Goal: Navigation & Orientation: Find specific page/section

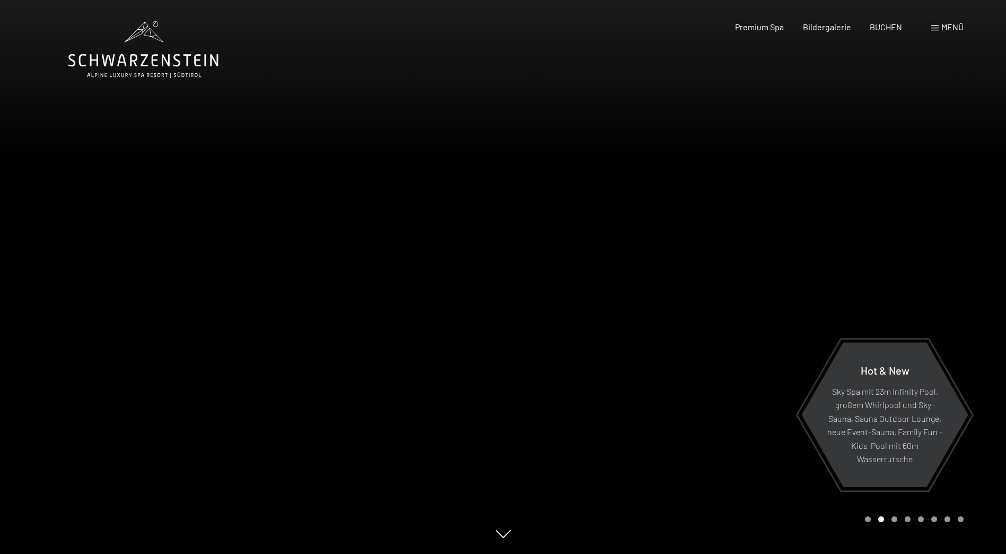
click at [951, 24] on span "Menü" at bounding box center [953, 27] width 22 height 10
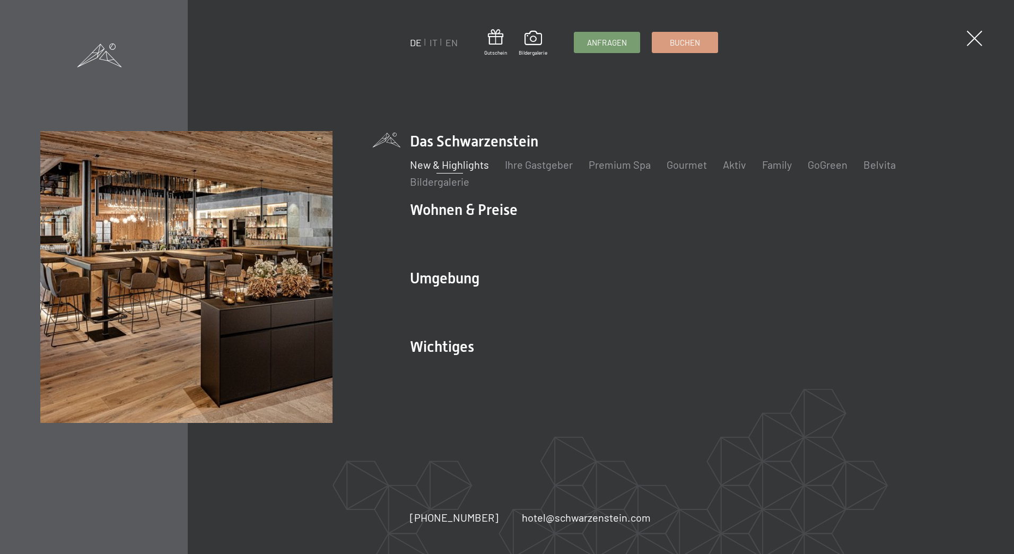
click at [463, 162] on link "New & Highlights" at bounding box center [449, 164] width 79 height 13
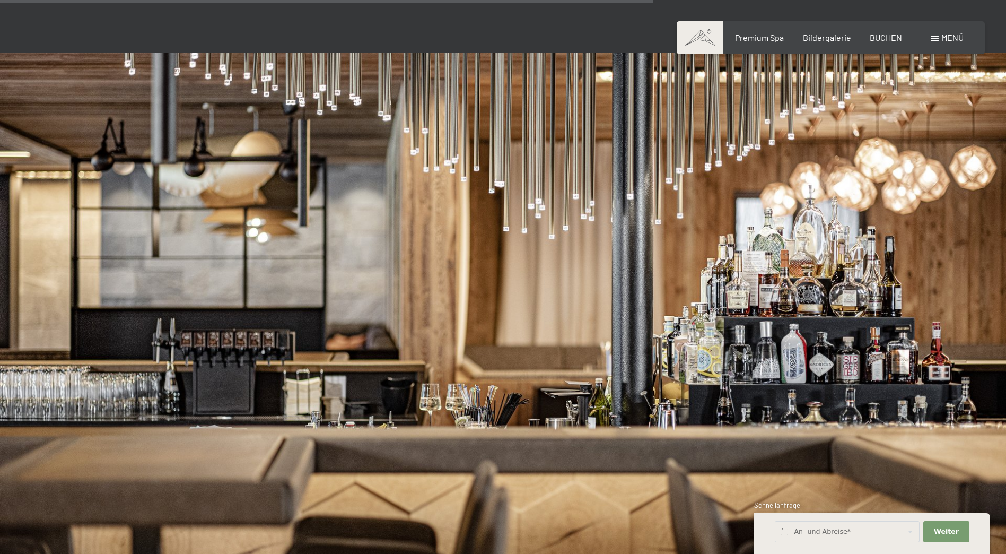
scroll to position [2918, 0]
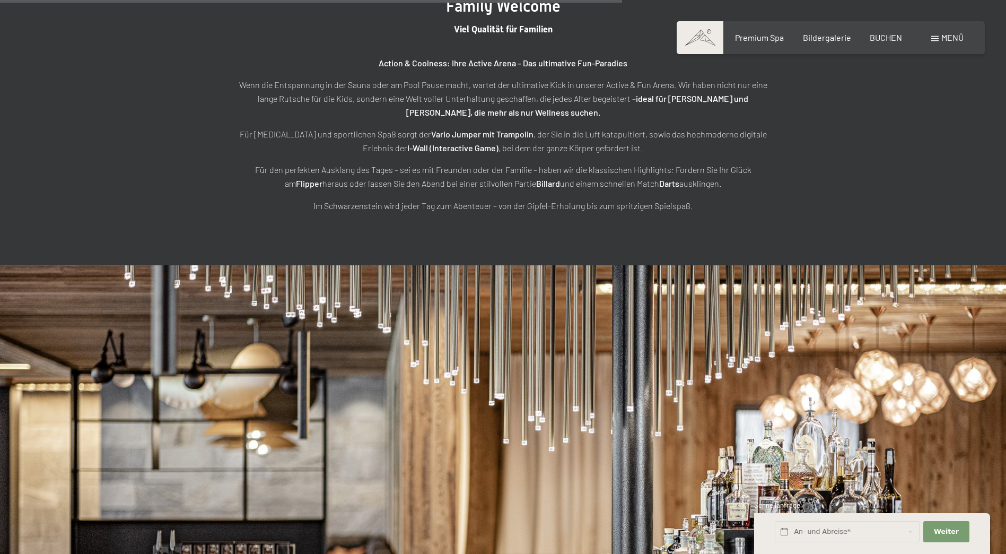
click at [952, 39] on span "Menü" at bounding box center [953, 37] width 22 height 10
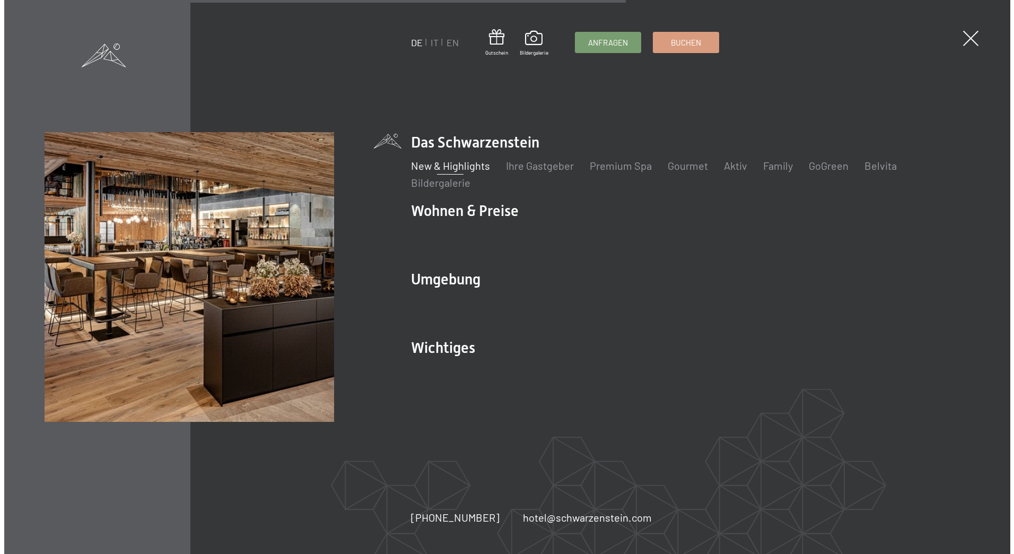
scroll to position [2931, 0]
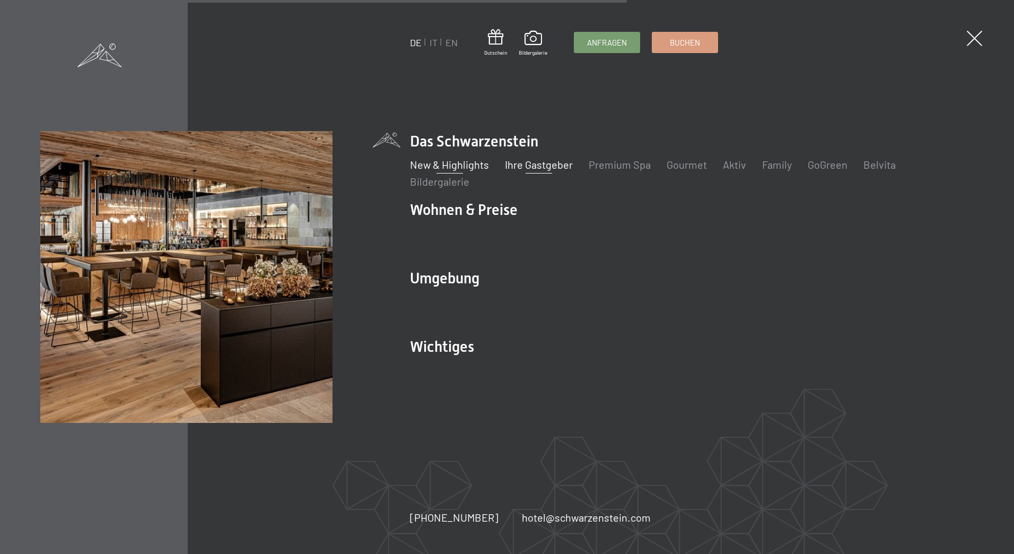
click at [552, 164] on link "Ihre Gastgeber" at bounding box center [539, 164] width 68 height 13
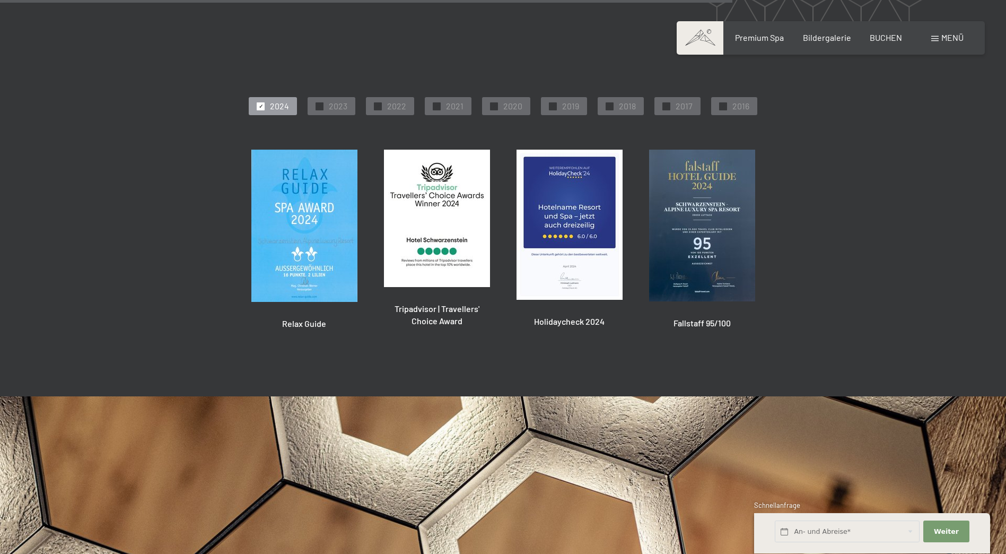
scroll to position [2732, 0]
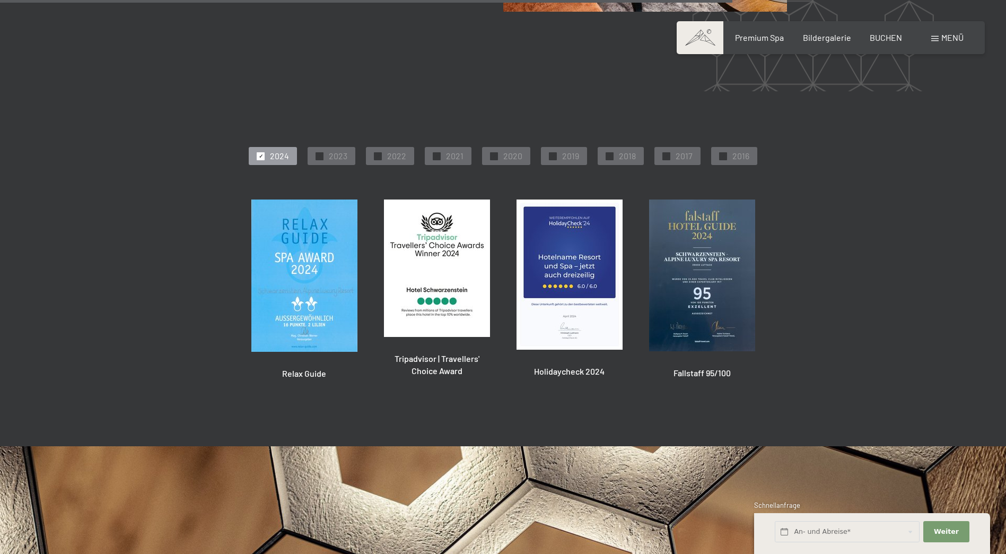
click at [945, 37] on span "Menü" at bounding box center [953, 37] width 22 height 10
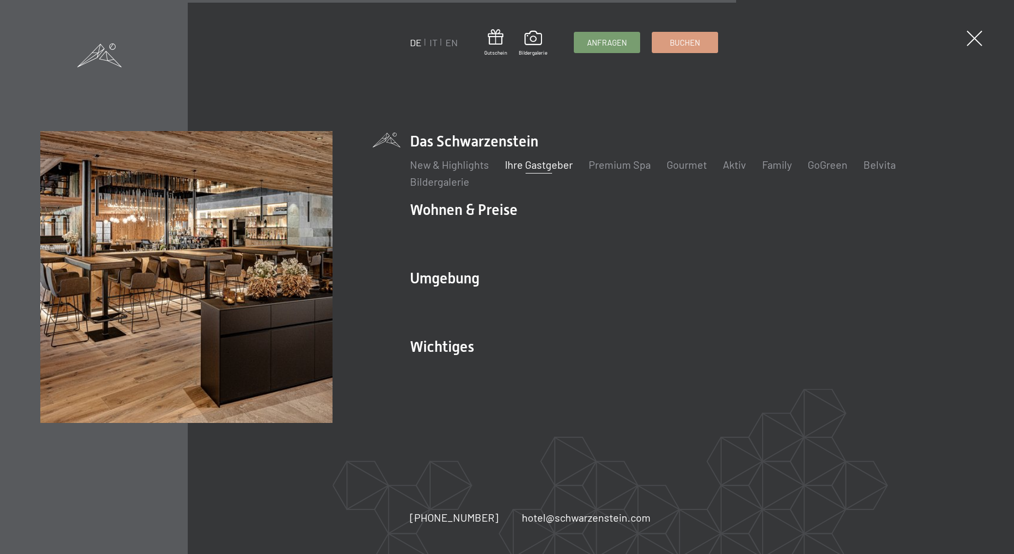
scroll to position [2712, 0]
click at [727, 166] on link "Aktiv" at bounding box center [734, 164] width 23 height 13
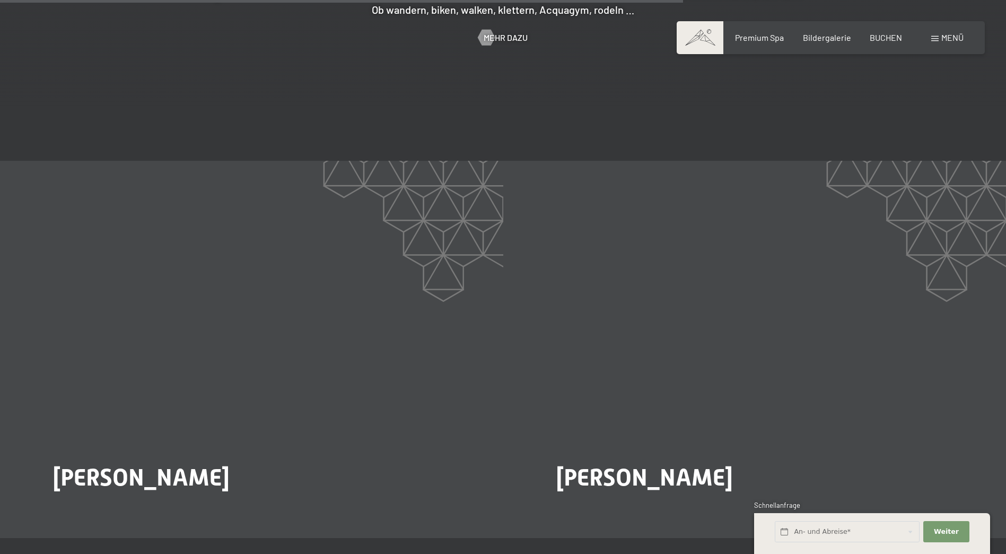
scroll to position [2069, 0]
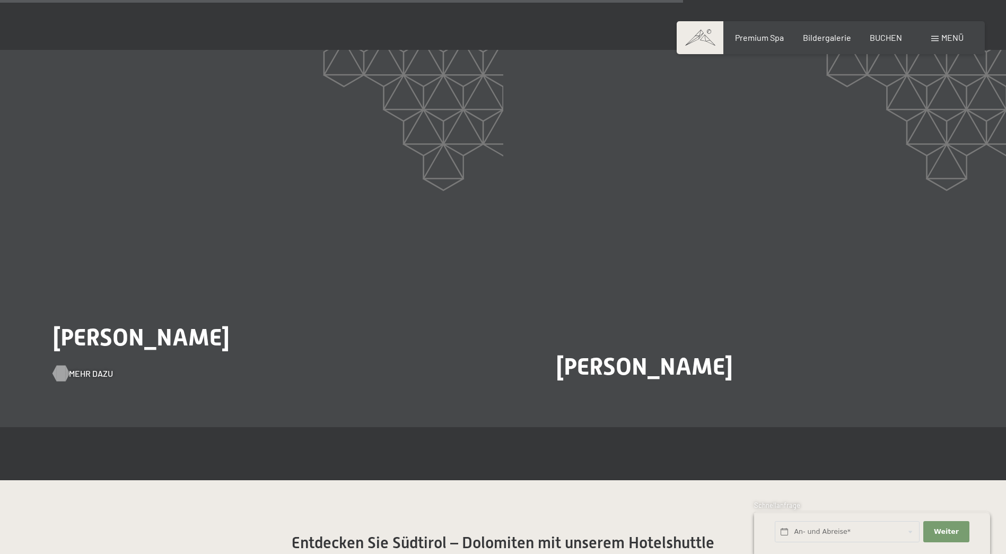
click at [84, 368] on span "Mehr dazu" at bounding box center [91, 374] width 44 height 12
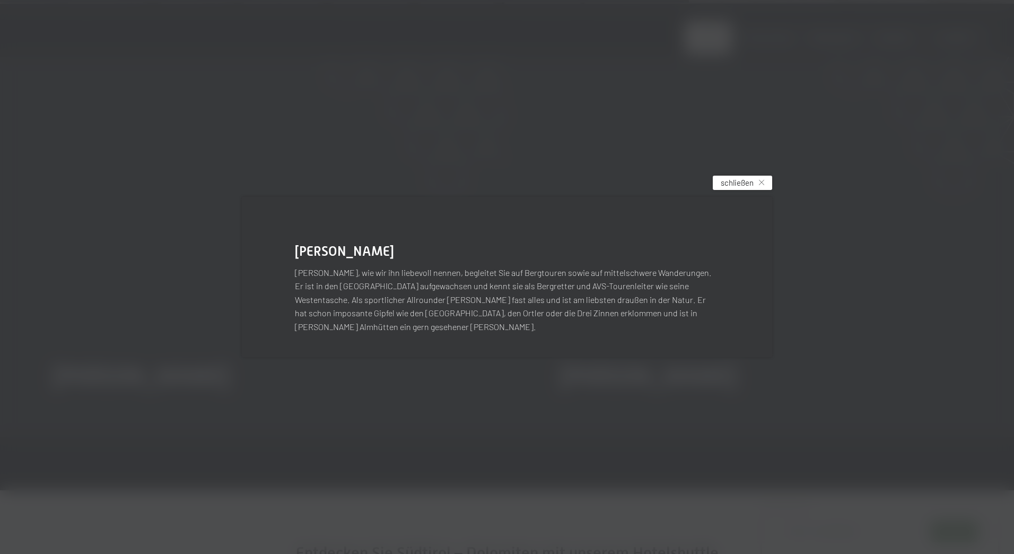
click at [737, 188] on span "schließen" at bounding box center [737, 182] width 33 height 11
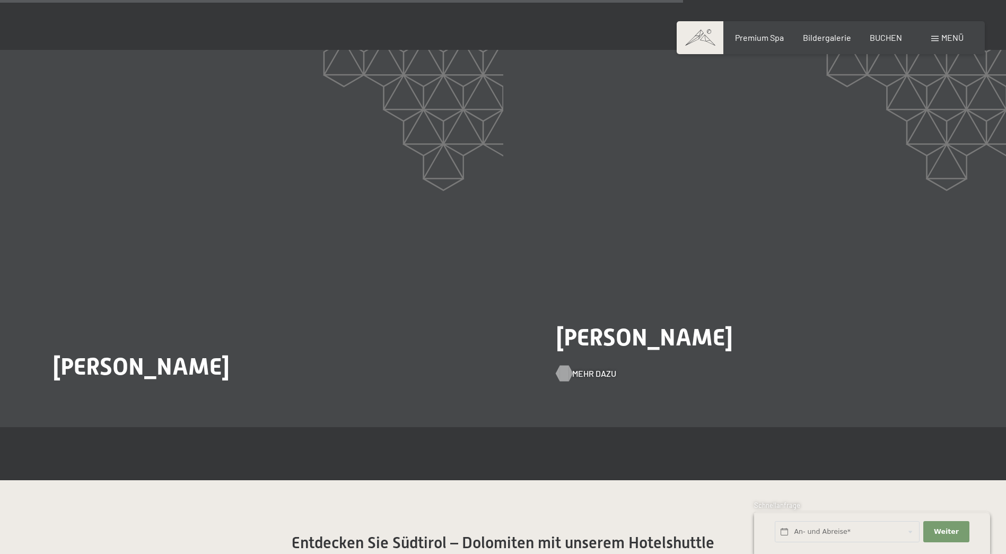
click at [586, 368] on span "Mehr dazu" at bounding box center [594, 374] width 44 height 12
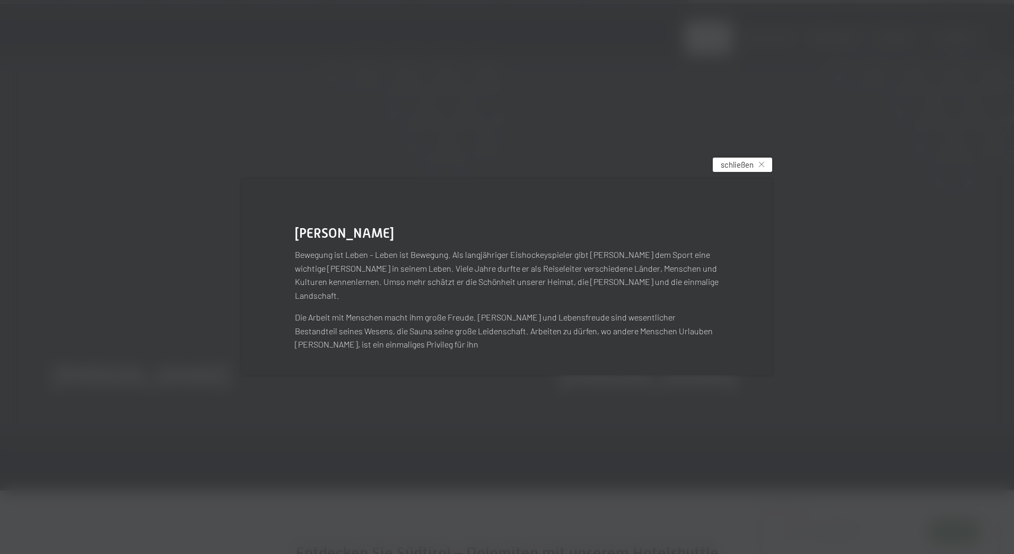
click at [747, 170] on span "schließen" at bounding box center [737, 164] width 33 height 11
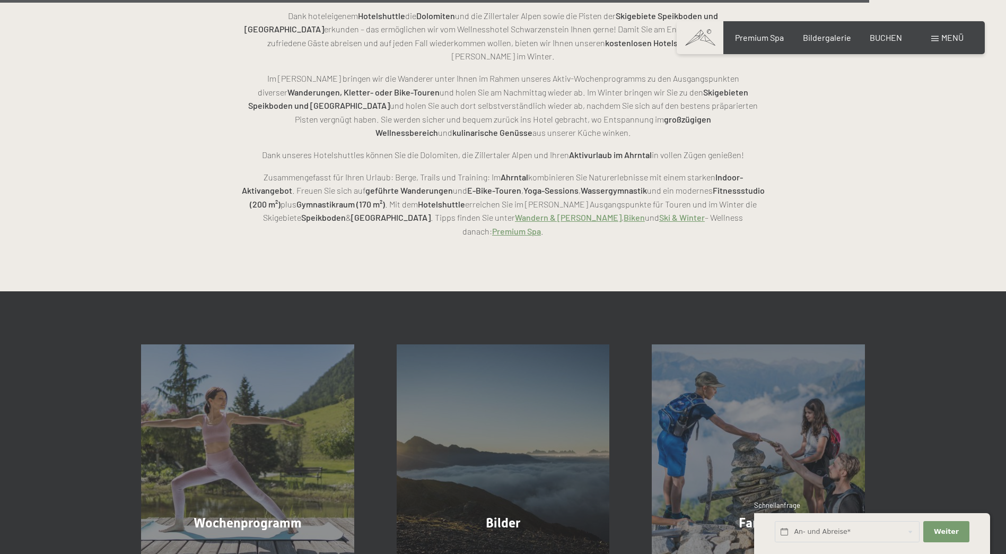
scroll to position [2918, 0]
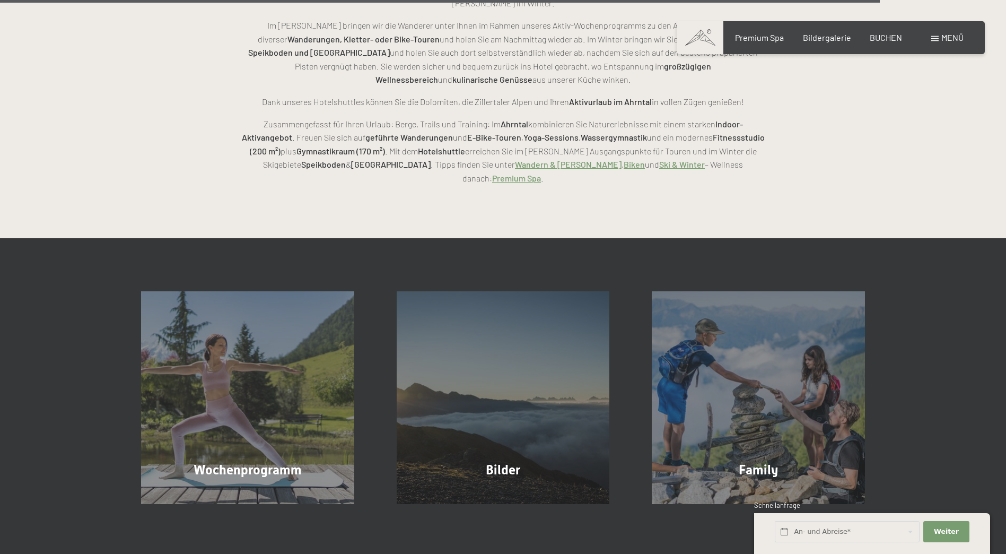
click at [956, 36] on span "Menü" at bounding box center [953, 37] width 22 height 10
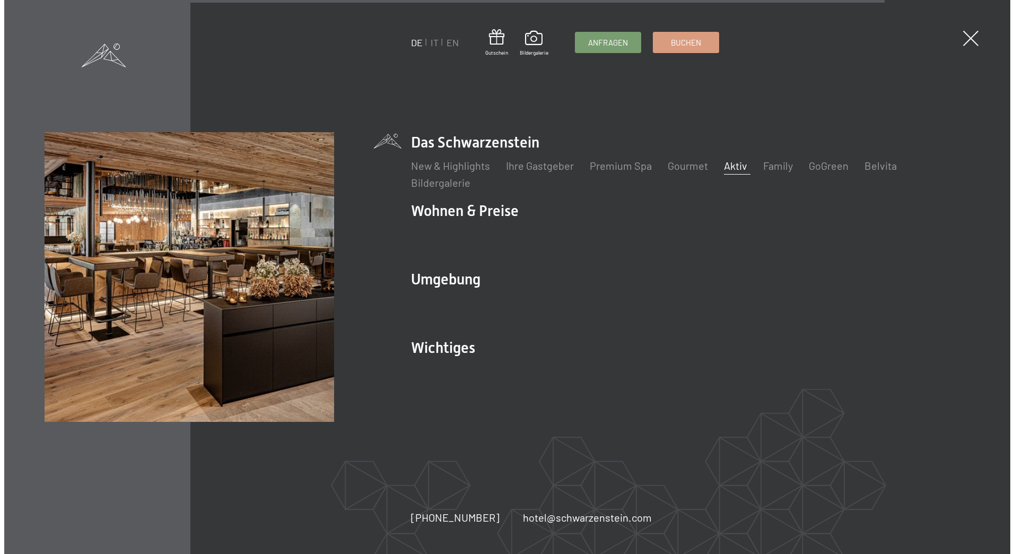
scroll to position [2715, 0]
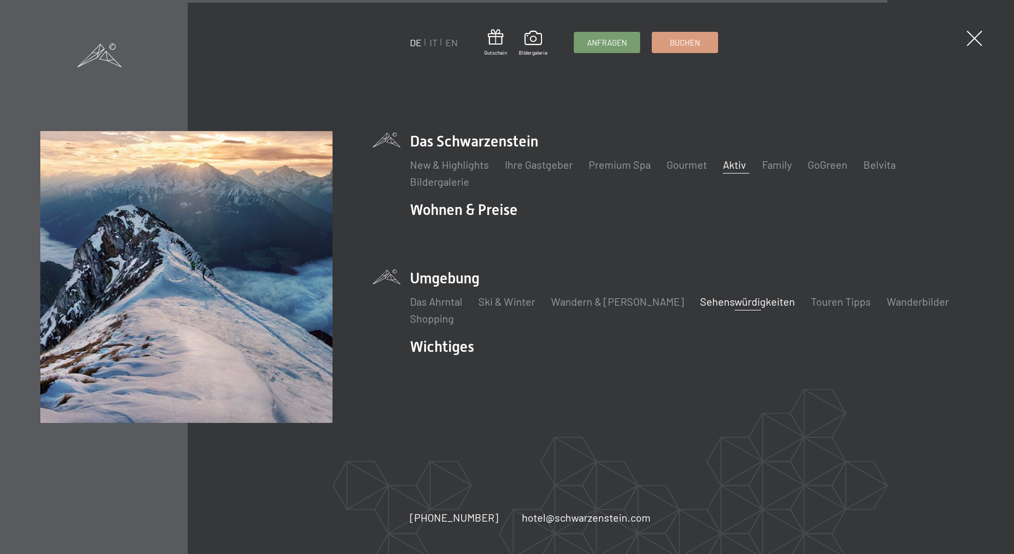
click at [710, 302] on link "Sehenswürdigkeiten" at bounding box center [747, 301] width 95 height 13
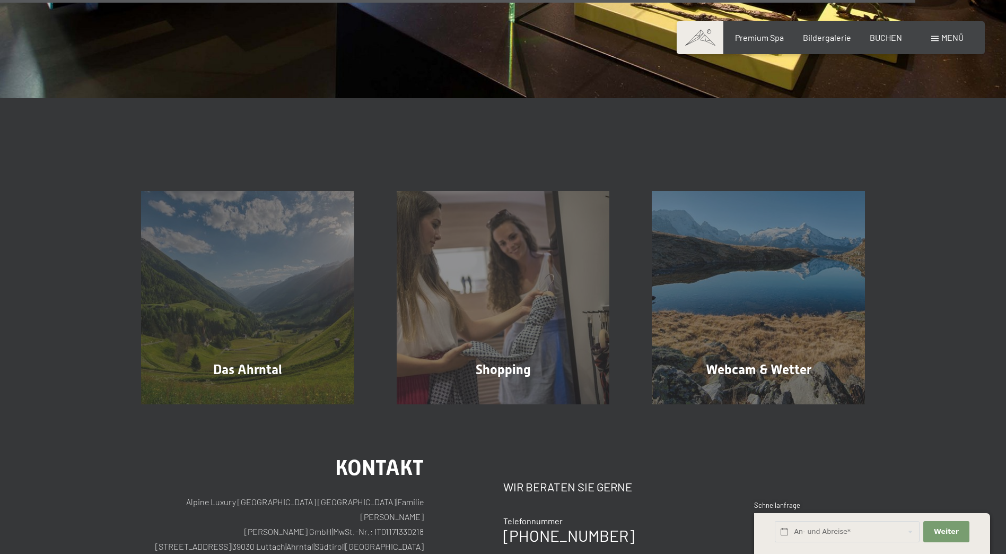
scroll to position [3236, 0]
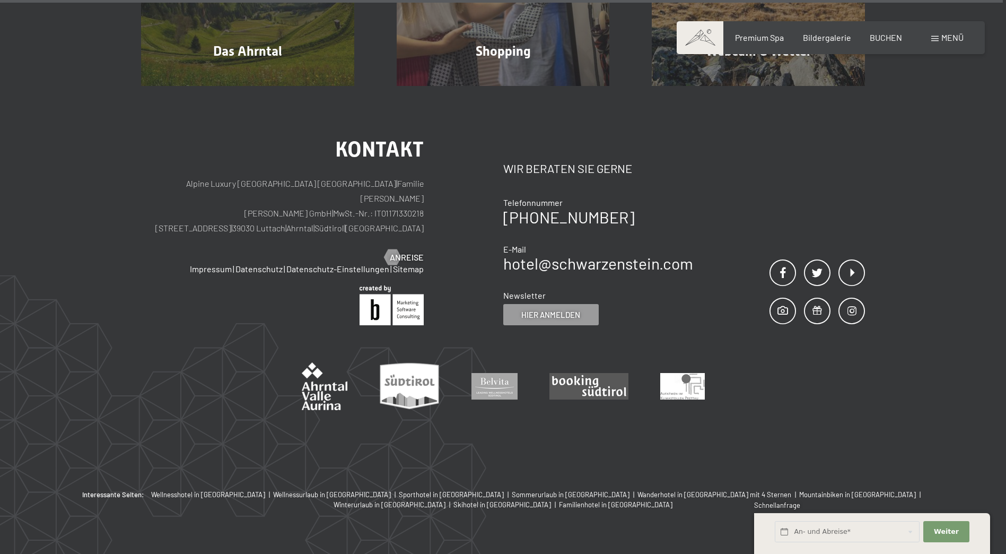
click at [946, 34] on span "Menü" at bounding box center [953, 37] width 22 height 10
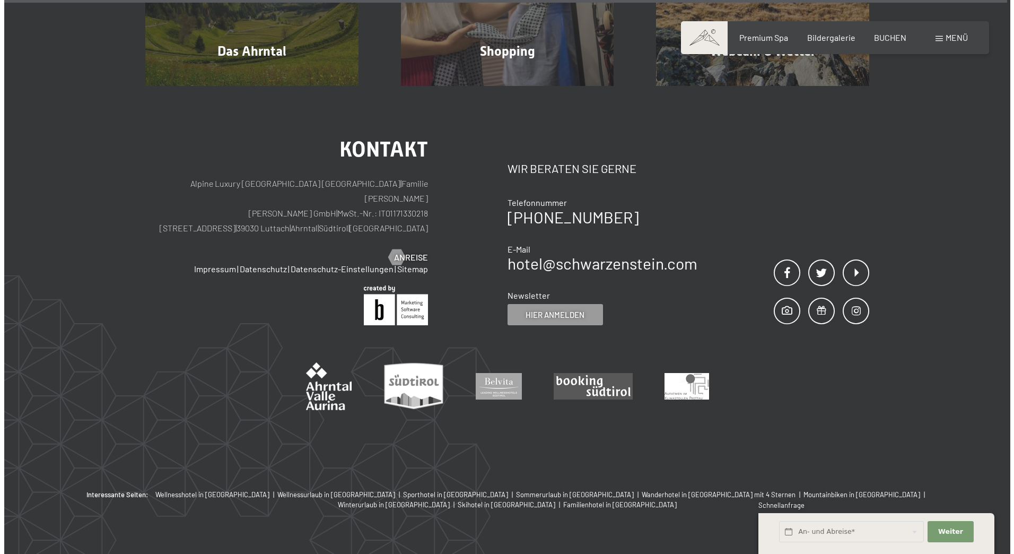
scroll to position [3241, 0]
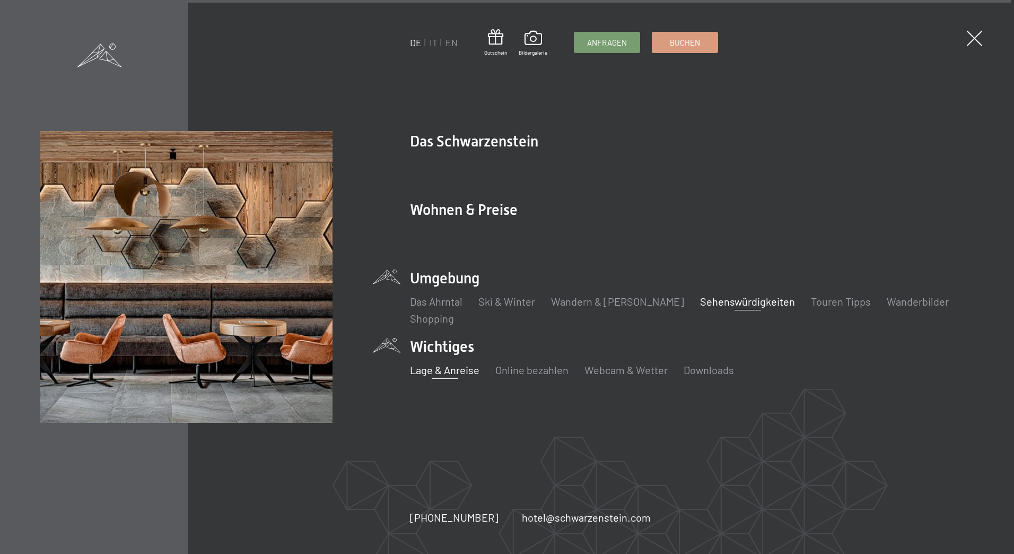
click at [455, 367] on link "Lage & Anreise" at bounding box center [444, 369] width 69 height 13
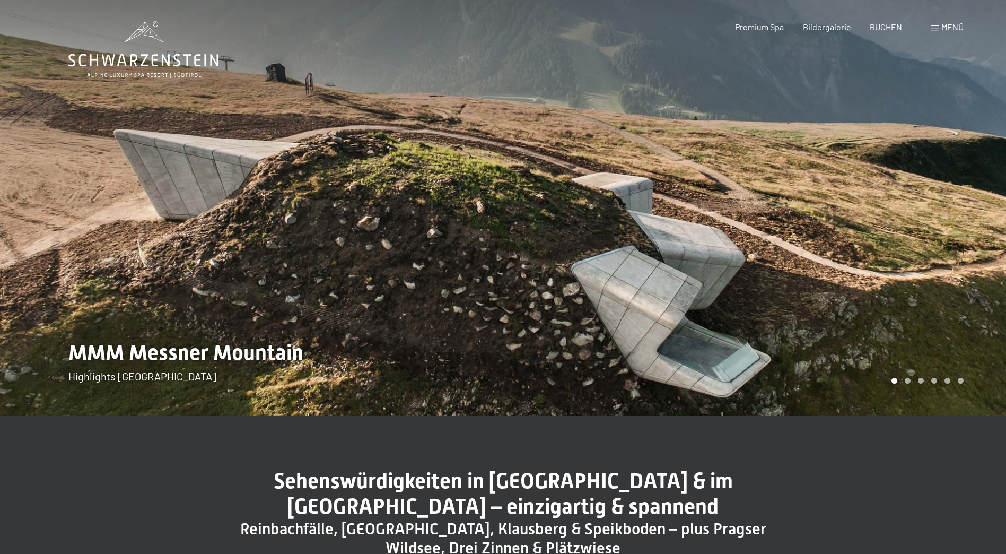
click at [951, 29] on span "Menü" at bounding box center [953, 27] width 22 height 10
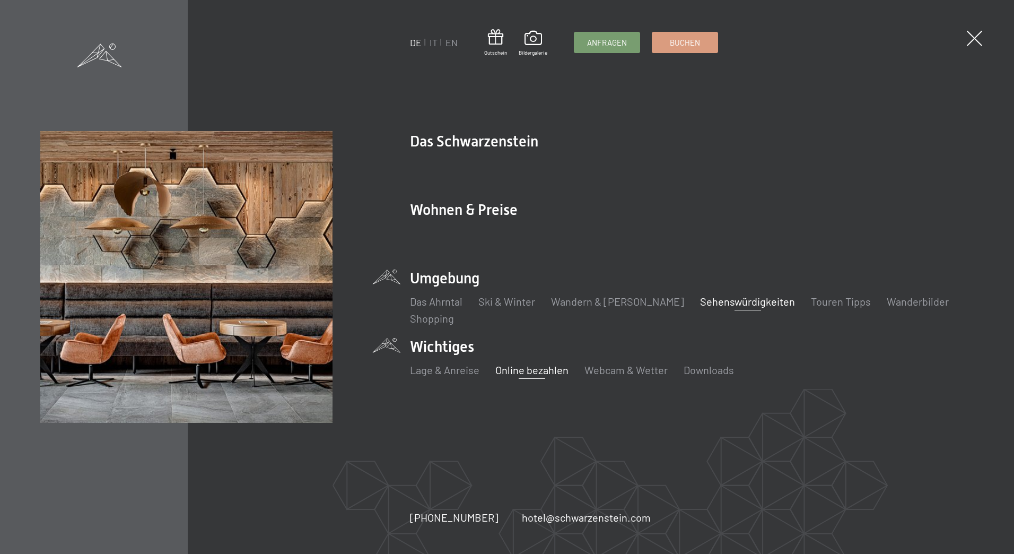
click at [529, 367] on link "Online bezahlen" at bounding box center [531, 369] width 73 height 13
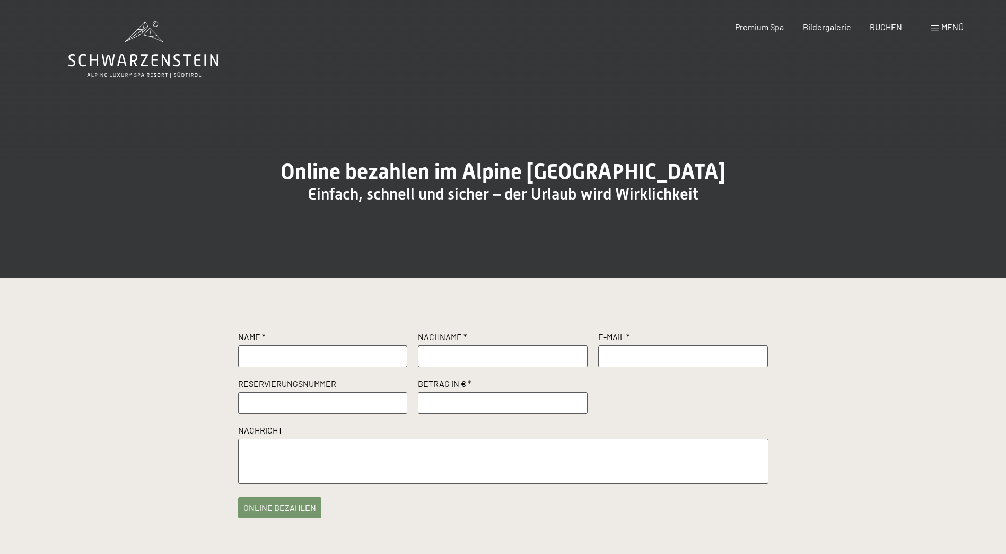
click at [944, 27] on span "Menü" at bounding box center [953, 27] width 22 height 10
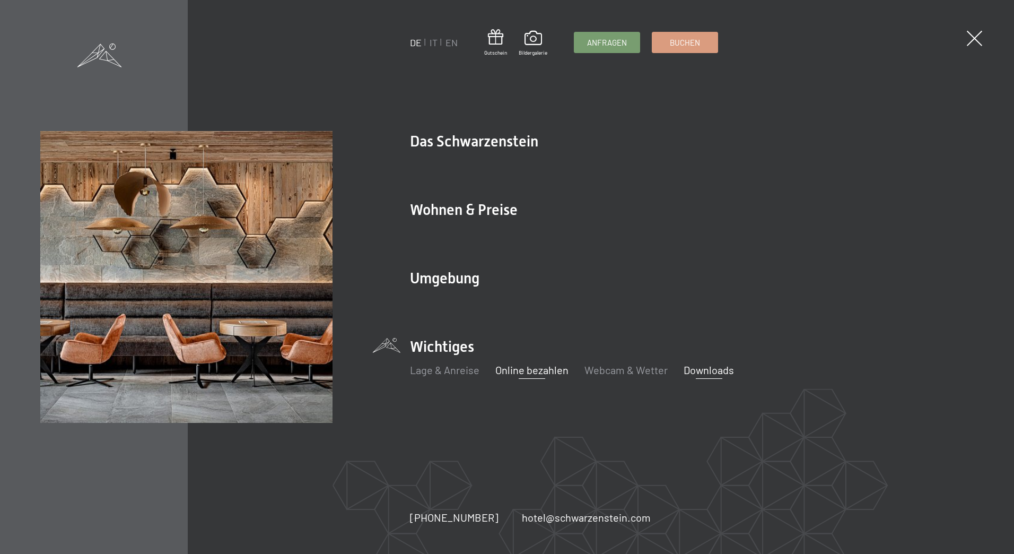
click at [704, 372] on link "Downloads" at bounding box center [709, 369] width 50 height 13
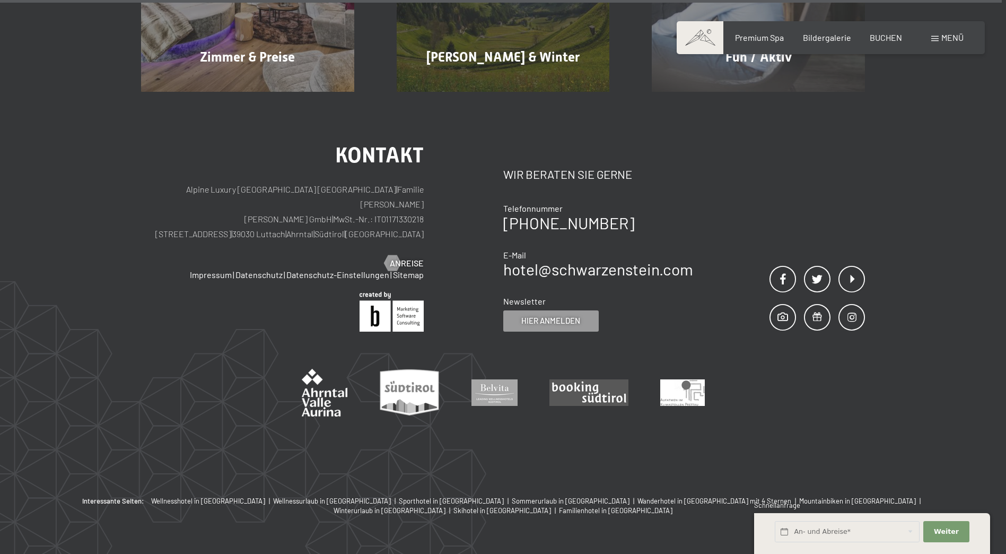
scroll to position [964, 0]
